Goal: Find contact information: Find contact information

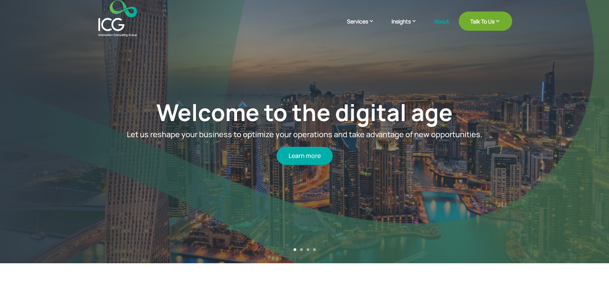
click at [440, 21] on link "About" at bounding box center [441, 27] width 15 height 18
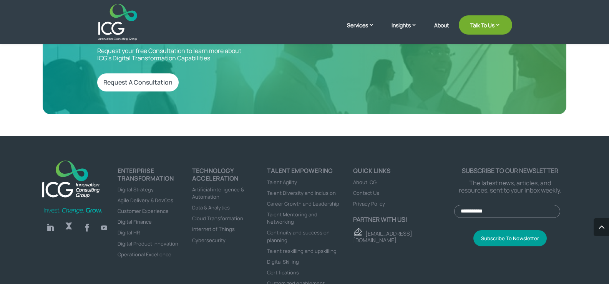
scroll to position [2132, 0]
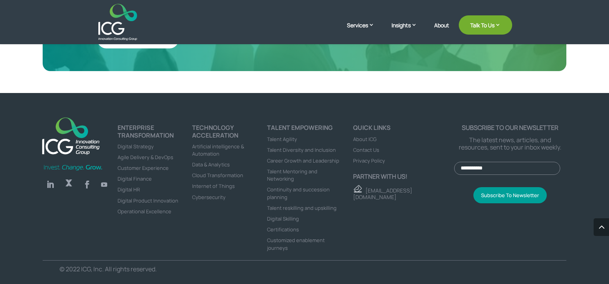
click at [377, 146] on span "Contact Us" at bounding box center [366, 149] width 26 height 7
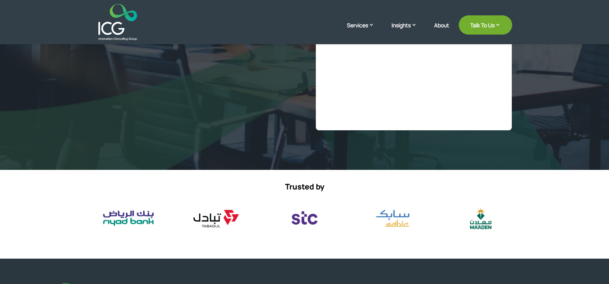
select select "**"
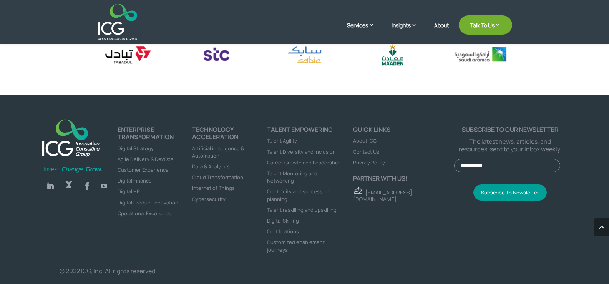
scroll to position [430, 0]
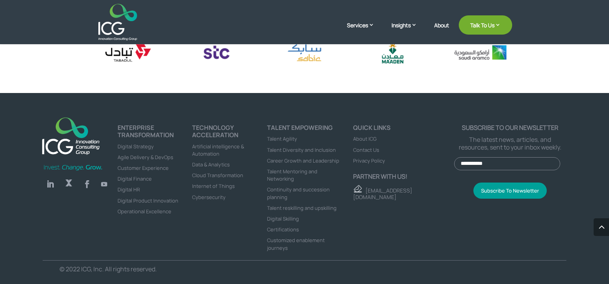
click at [52, 183] on link "Follow" at bounding box center [50, 183] width 15 height 15
